Goal: Navigation & Orientation: Find specific page/section

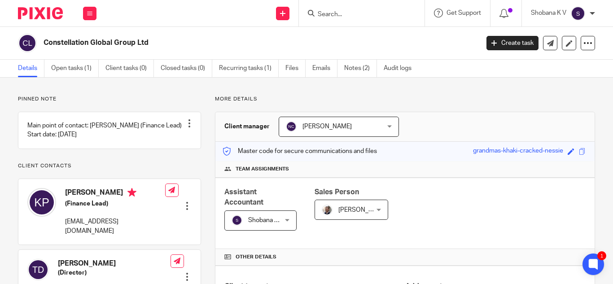
click at [321, 12] on input "Search" at bounding box center [357, 15] width 81 height 8
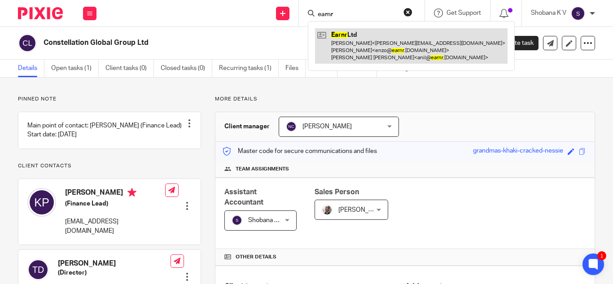
type input "earnr"
click at [352, 44] on link at bounding box center [411, 45] width 193 height 35
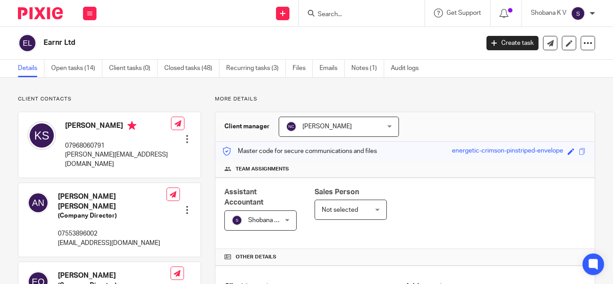
scroll to position [172, 0]
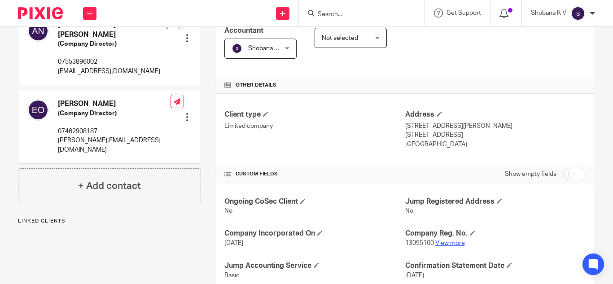
click at [448, 244] on link "View more" at bounding box center [450, 243] width 30 height 6
click at [343, 13] on input "c" at bounding box center [357, 15] width 81 height 8
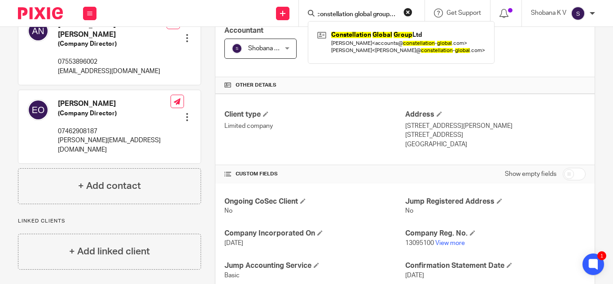
scroll to position [0, 5]
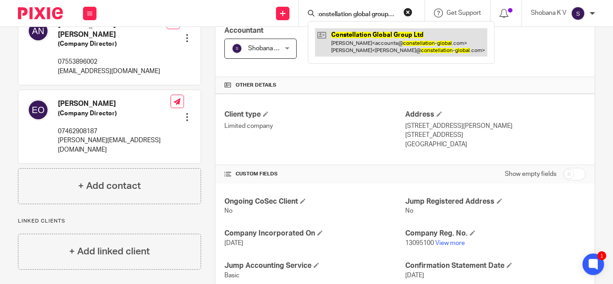
type input "constellation global group ltd"
click at [355, 33] on link at bounding box center [401, 42] width 172 height 28
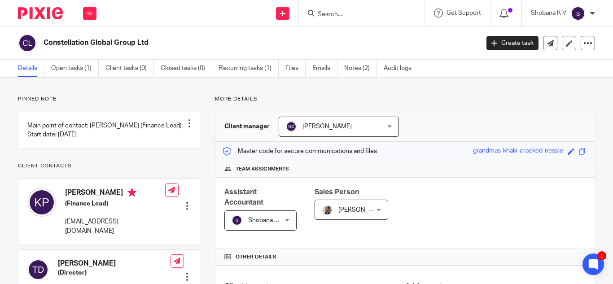
scroll to position [243, 0]
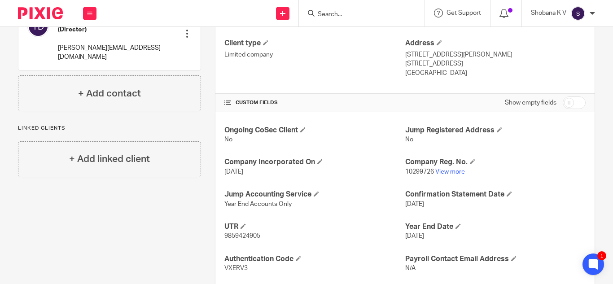
click at [332, 18] on input "Search" at bounding box center [357, 15] width 81 height 8
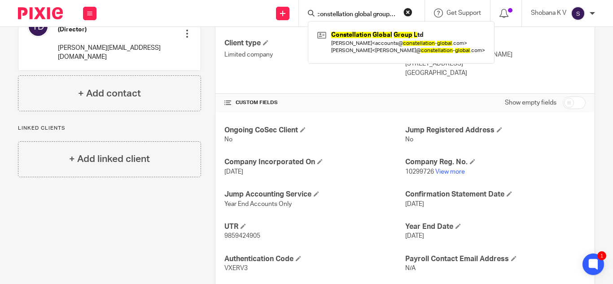
scroll to position [0, 5]
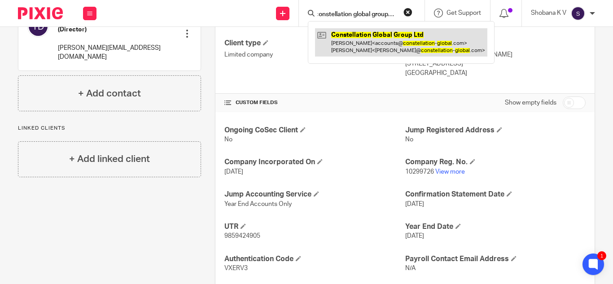
type input "constellation global group ltd"
click at [353, 35] on link at bounding box center [401, 42] width 172 height 28
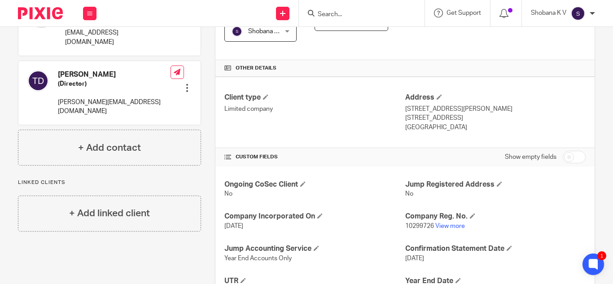
scroll to position [189, 0]
click at [457, 225] on link "View more" at bounding box center [450, 226] width 30 height 6
